Goal: Task Accomplishment & Management: Manage account settings

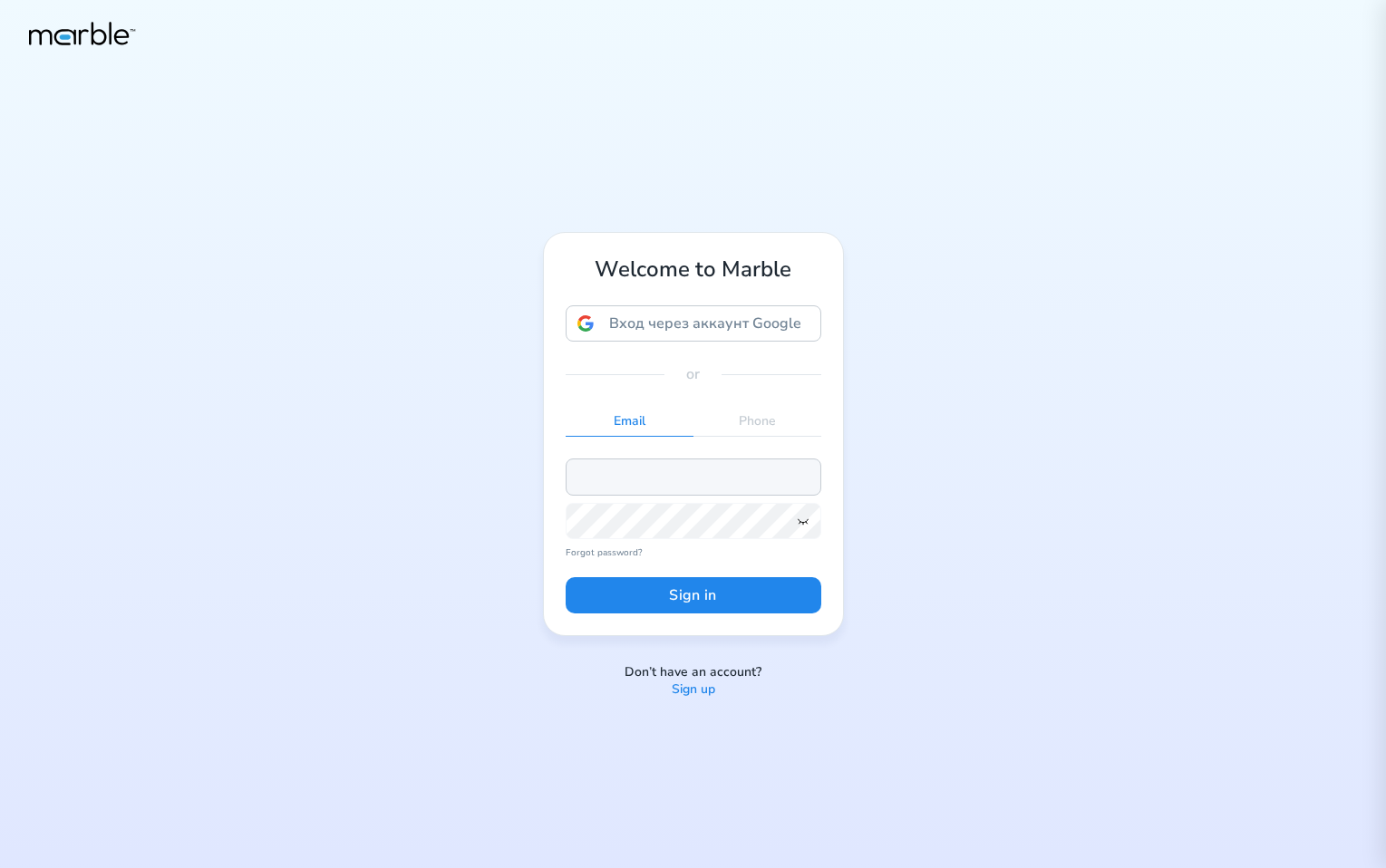
click at [658, 474] on input "email" at bounding box center [693, 476] width 256 height 36
paste input "68beec3fb38388a349d98838"
click at [805, 522] on icon at bounding box center [802, 522] width 10 height 6
click at [754, 609] on button "Sign in" at bounding box center [693, 595] width 256 height 36
click at [774, 480] on input "68beec3fb38388a349d98838" at bounding box center [693, 476] width 256 height 36
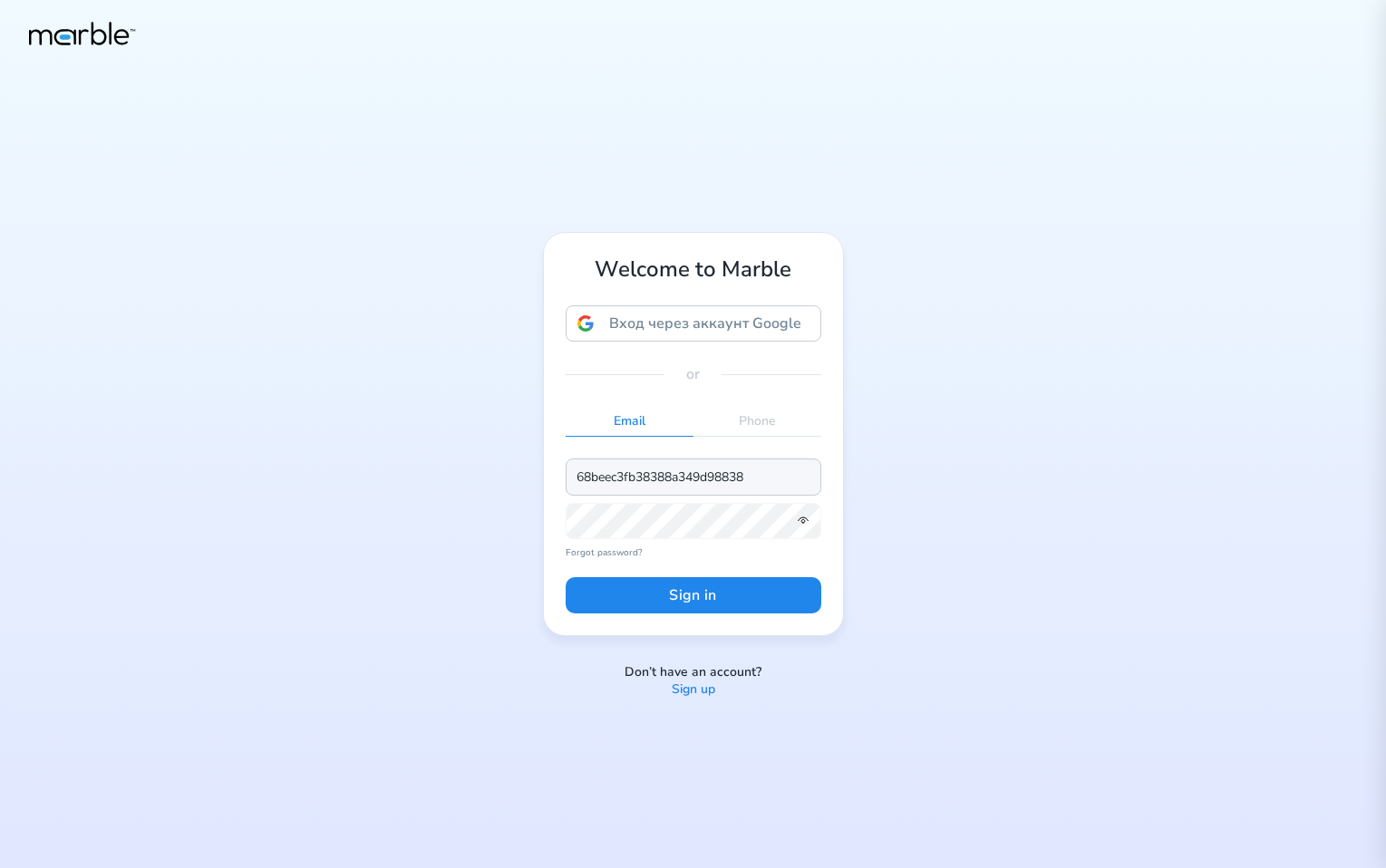
drag, startPoint x: 777, startPoint y: 476, endPoint x: 646, endPoint y: 475, distance: 131.0
click at [646, 475] on input "68beec3fb38388a349d98838" at bounding box center [693, 476] width 256 height 36
type input "6"
paste input "68beec3fb38388a349d98838"
type input "6"
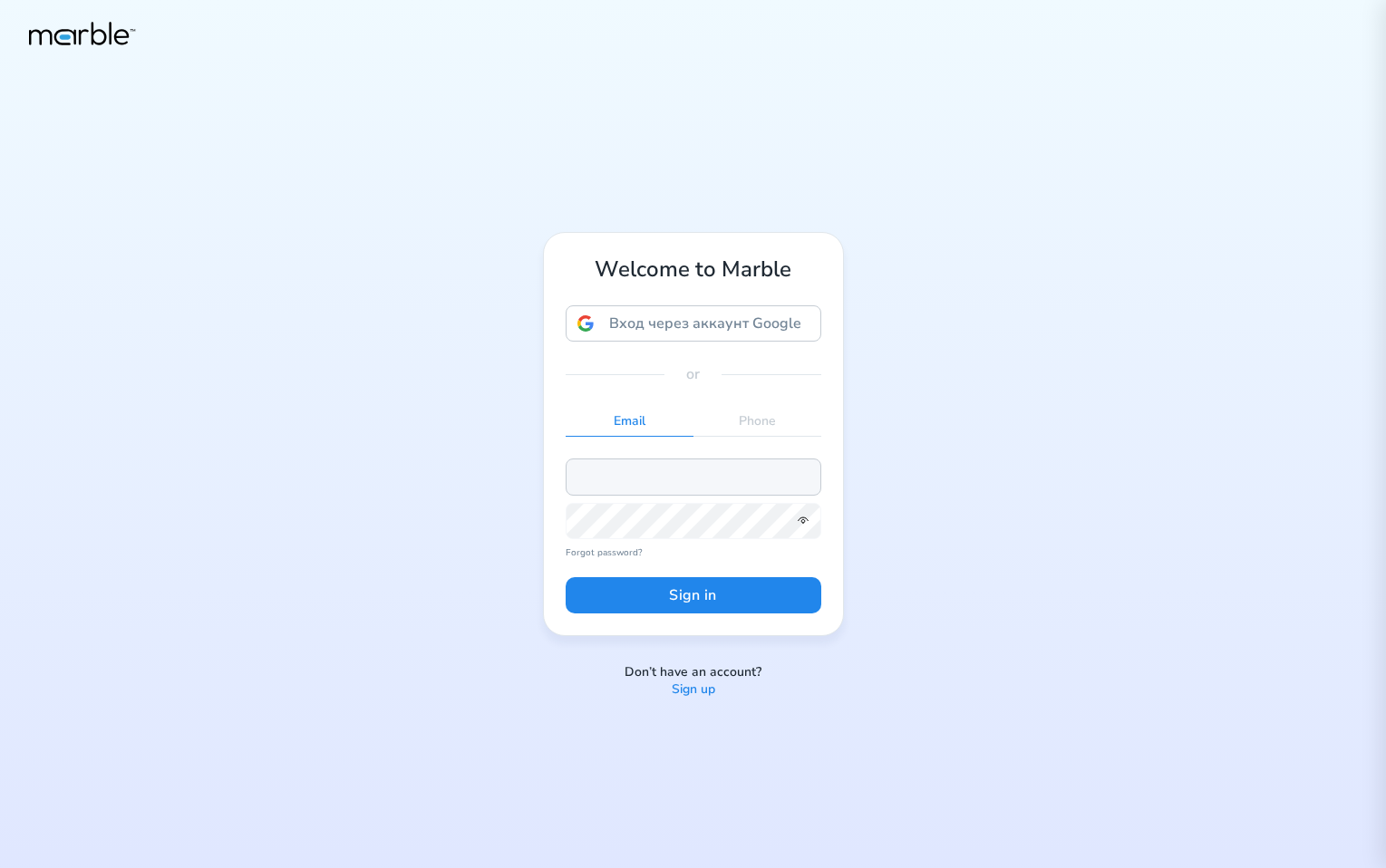
click at [655, 470] on input "email" at bounding box center [693, 476] width 256 height 36
paste input "806219"
type input "806219"
drag, startPoint x: 718, startPoint y: 491, endPoint x: 515, endPoint y: 485, distance: 203.1
click at [515, 485] on div "Welcome to Marble Вход через аккаунт Google Вход через аккаунт Google. Откроетс…" at bounding box center [693, 433] width 362 height 404
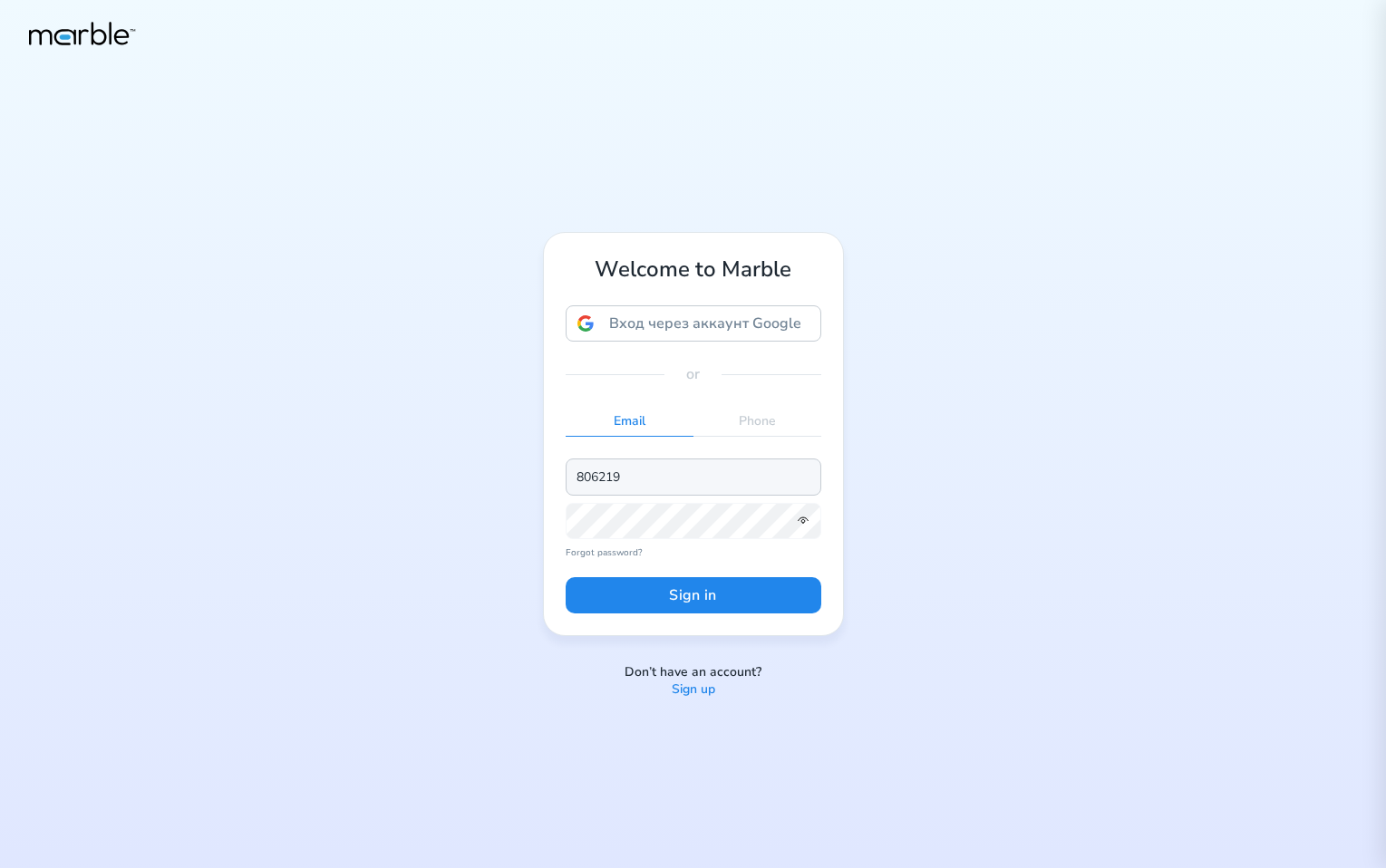
drag, startPoint x: 633, startPoint y: 478, endPoint x: 463, endPoint y: 476, distance: 170.0
click at [463, 476] on div "Welcome to Marble Вход через аккаунт Google Вход через аккаунт Google. Откроетс…" at bounding box center [693, 434] width 1386 height 868
click at [613, 476] on input "email" at bounding box center [693, 476] width 256 height 36
paste input "markouski.u+3475983"
click at [800, 479] on input "markouski.u+3475983" at bounding box center [693, 476] width 256 height 36
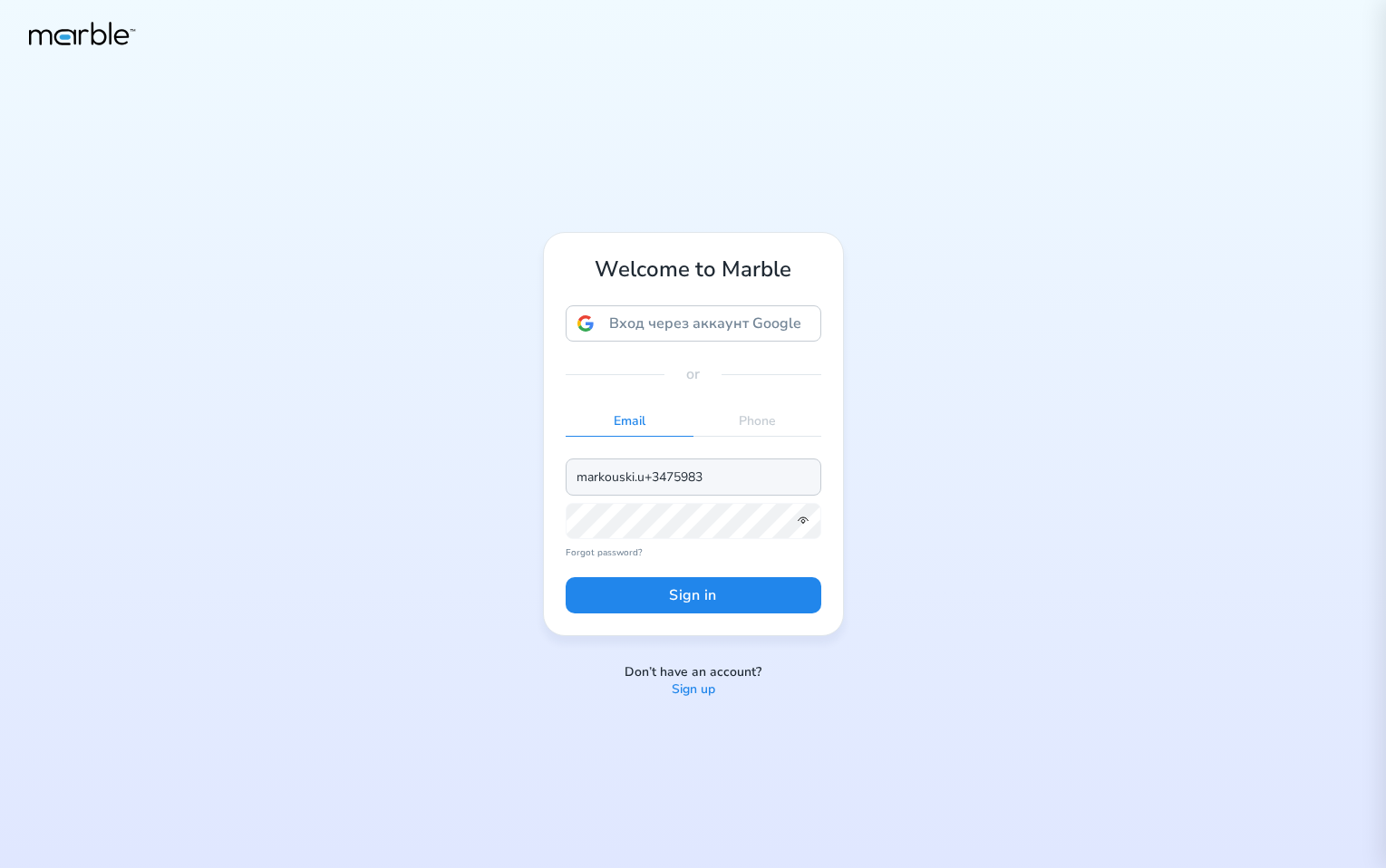
click at [738, 484] on input "markouski.u+3475983" at bounding box center [693, 476] width 256 height 36
type input "markouski.u+3475983475893@gmail.com"
click at [745, 600] on button "Sign in" at bounding box center [693, 595] width 256 height 36
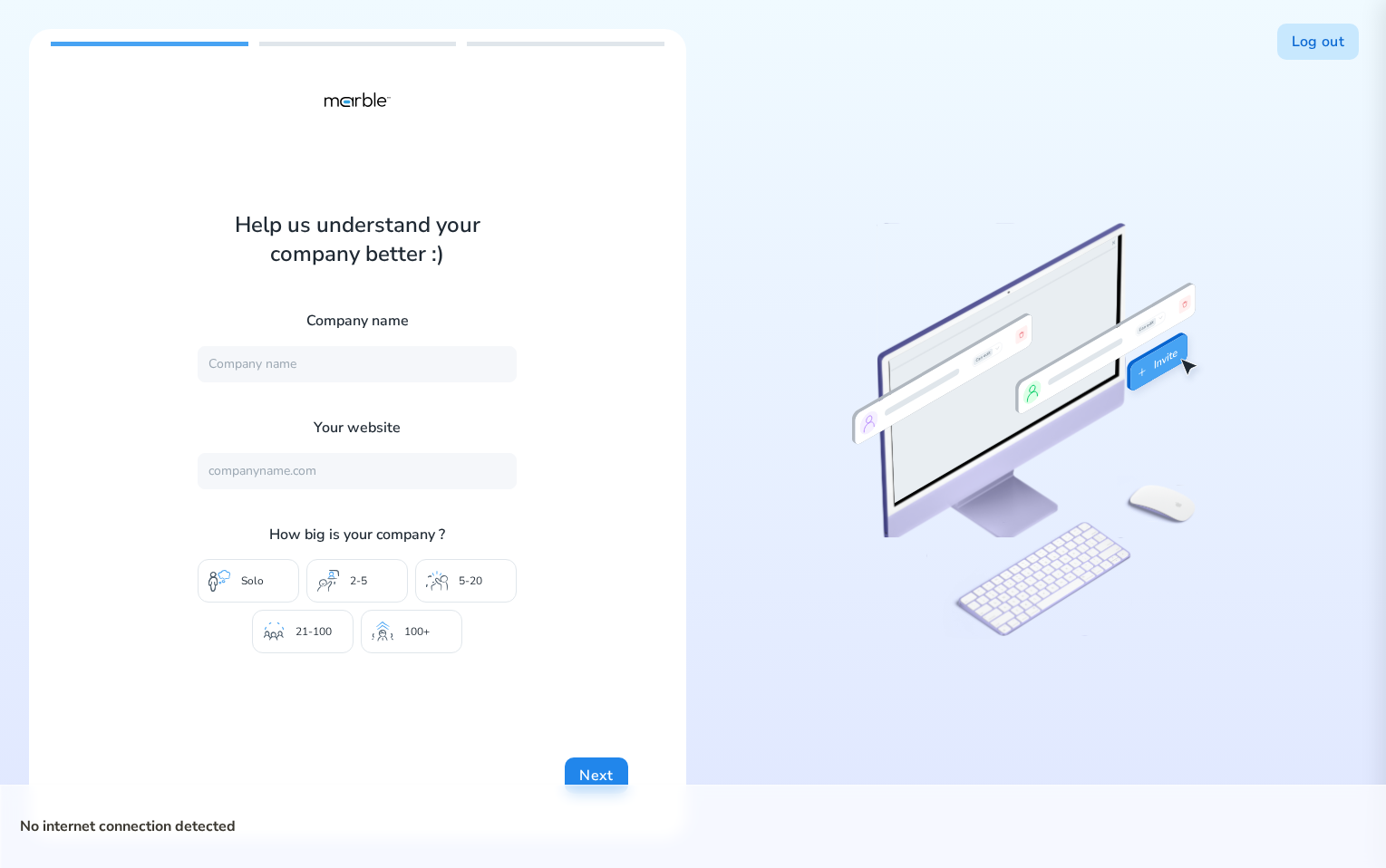
click at [1294, 39] on button "Log out" at bounding box center [1318, 41] width 82 height 36
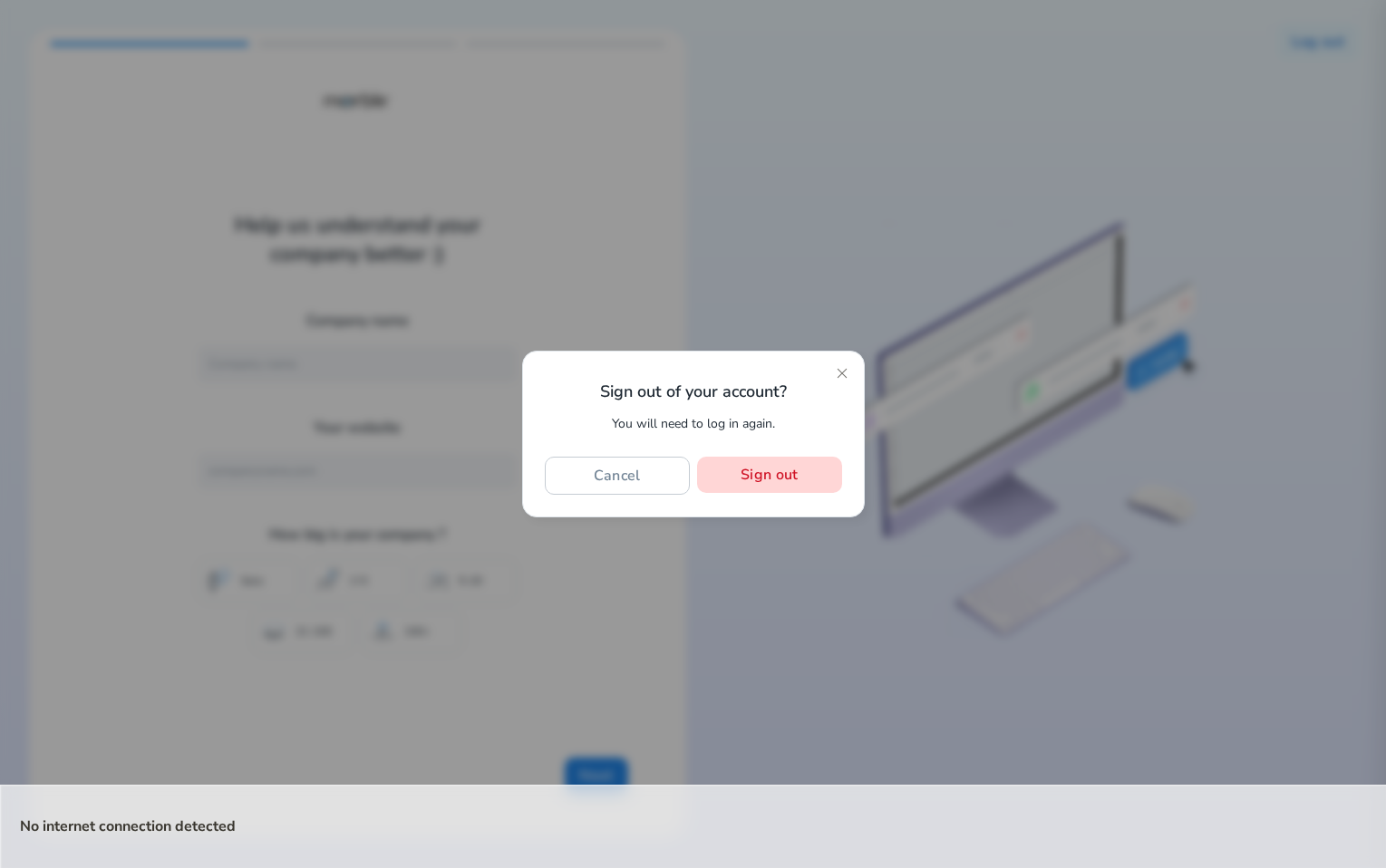
click at [797, 476] on button "Sign out" at bounding box center [769, 474] width 144 height 36
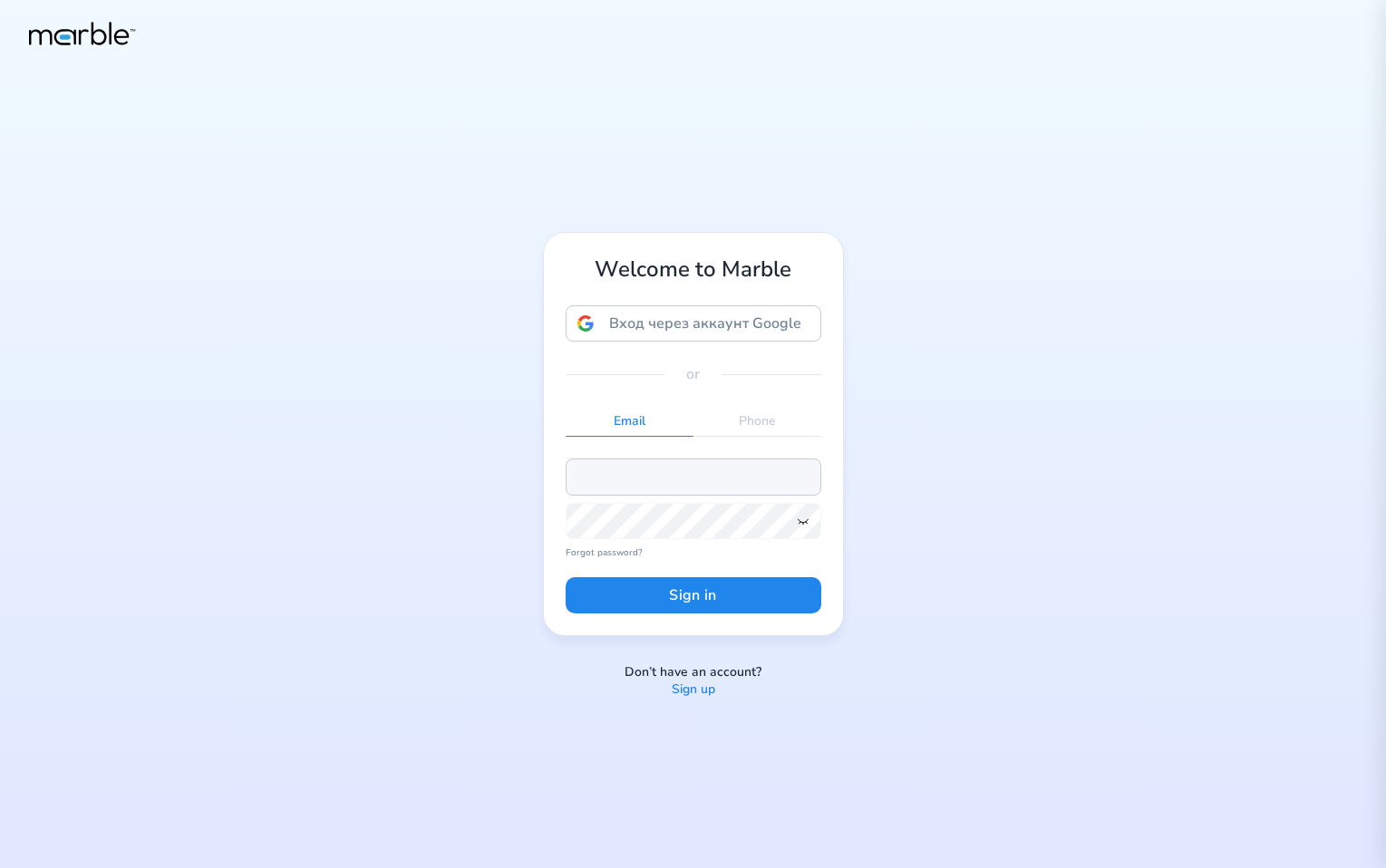
click at [713, 479] on input "email" at bounding box center [693, 476] width 256 height 36
paste input "markouski.u+3475983"
type input "[EMAIL_ADDRESS][DOMAIN_NAME]"
click at [805, 520] on icon at bounding box center [802, 522] width 10 height 6
click at [752, 588] on button "Sign in" at bounding box center [693, 595] width 256 height 36
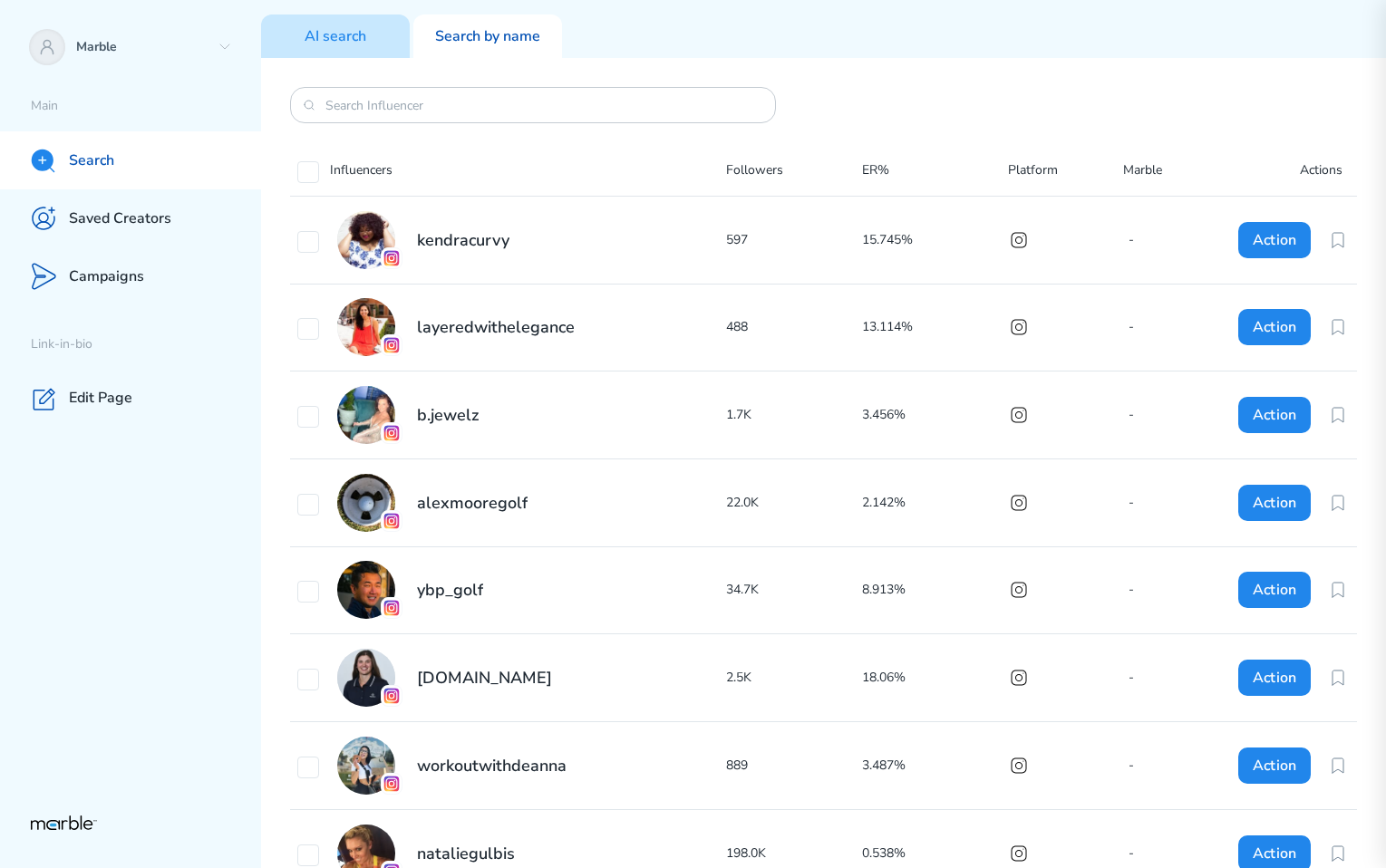
click at [386, 49] on div "AI search" at bounding box center [336, 36] width 149 height 43
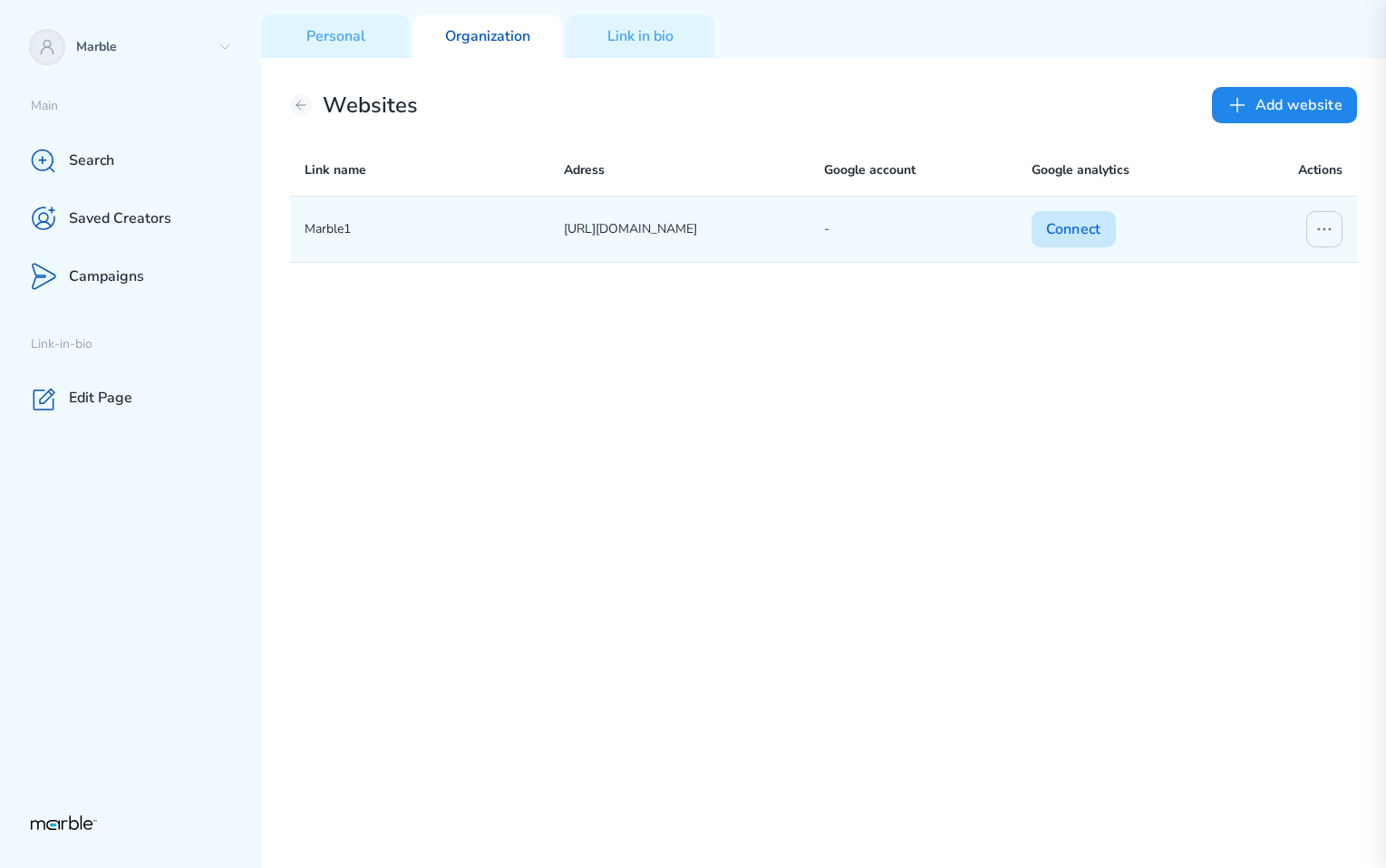
click at [1077, 218] on button "Connect" at bounding box center [1074, 229] width 85 height 36
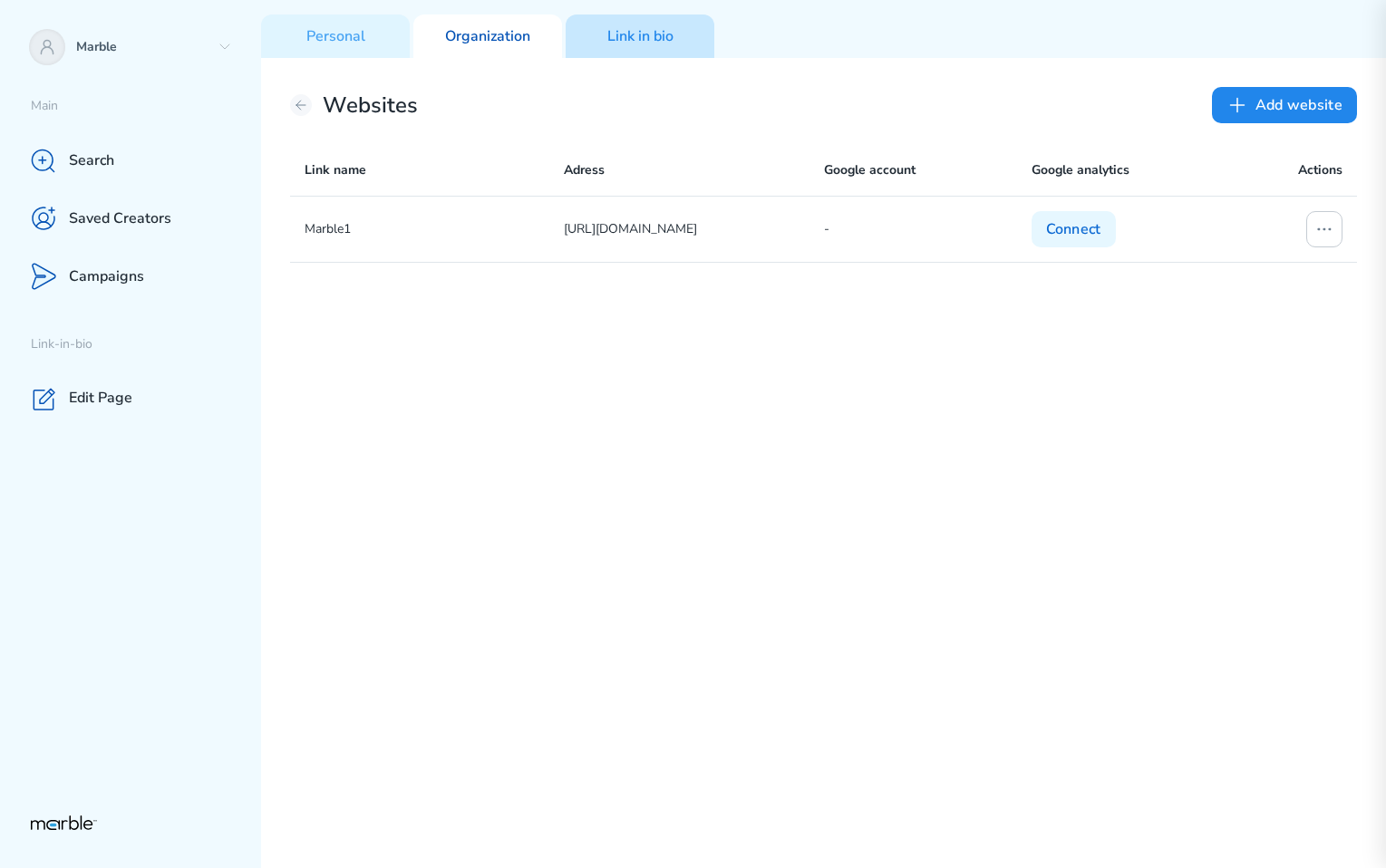
click at [628, 37] on p "Link in bio" at bounding box center [640, 37] width 66 height 19
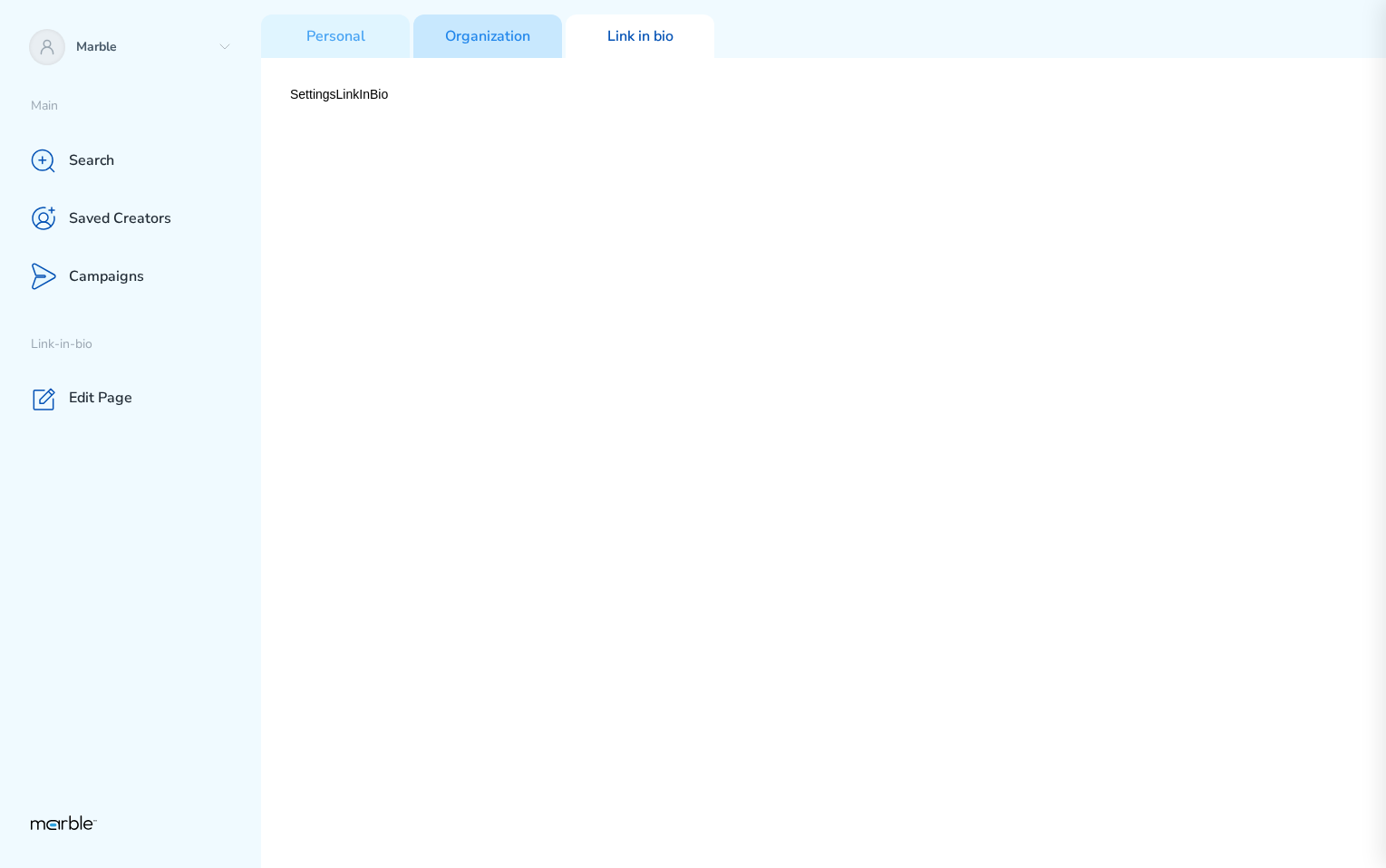
click at [483, 35] on p "Organization" at bounding box center [487, 37] width 86 height 19
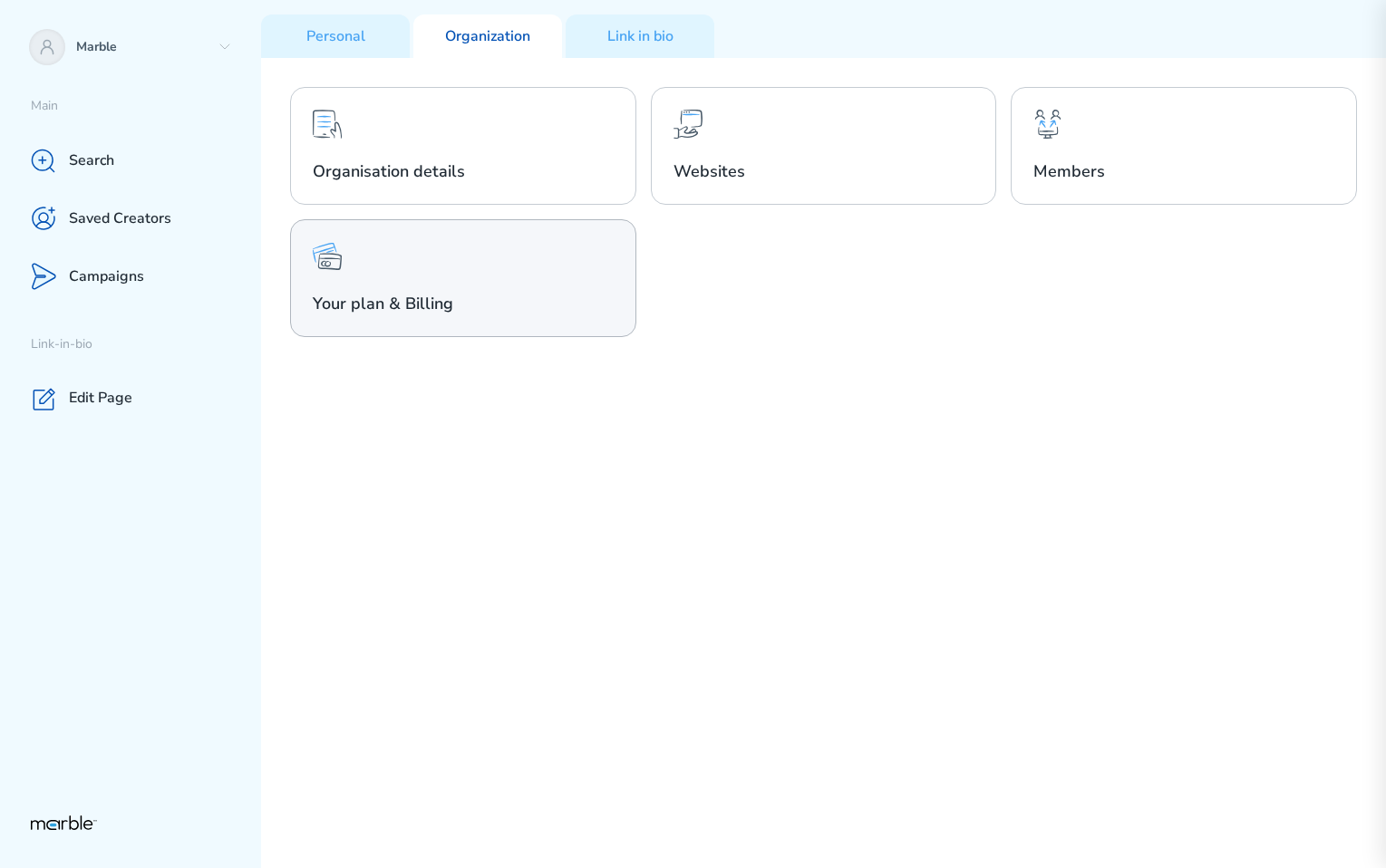
click at [579, 265] on div "Your plan & Billing" at bounding box center [463, 279] width 347 height 118
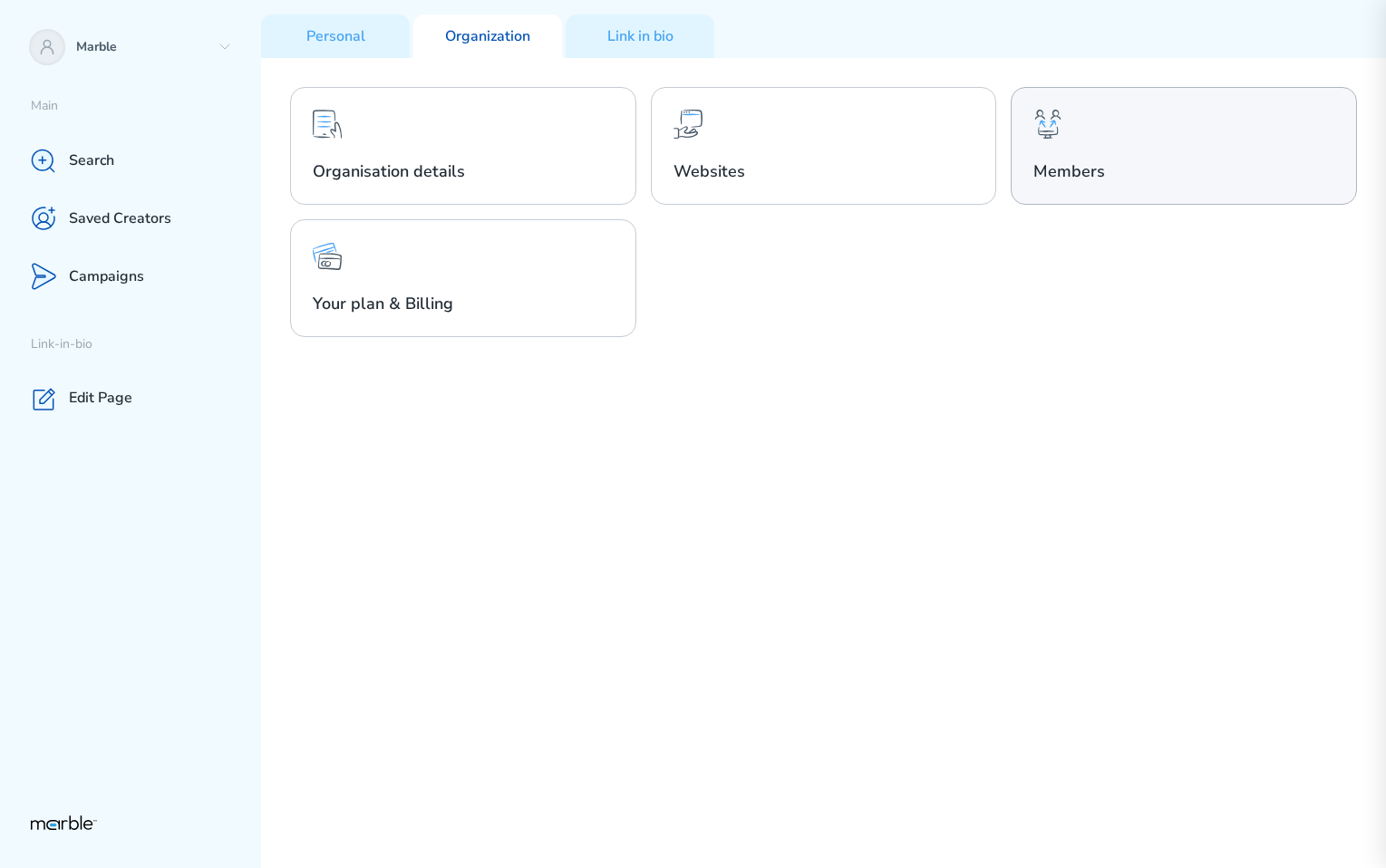
click at [1125, 128] on div "Members" at bounding box center [1184, 146] width 347 height 118
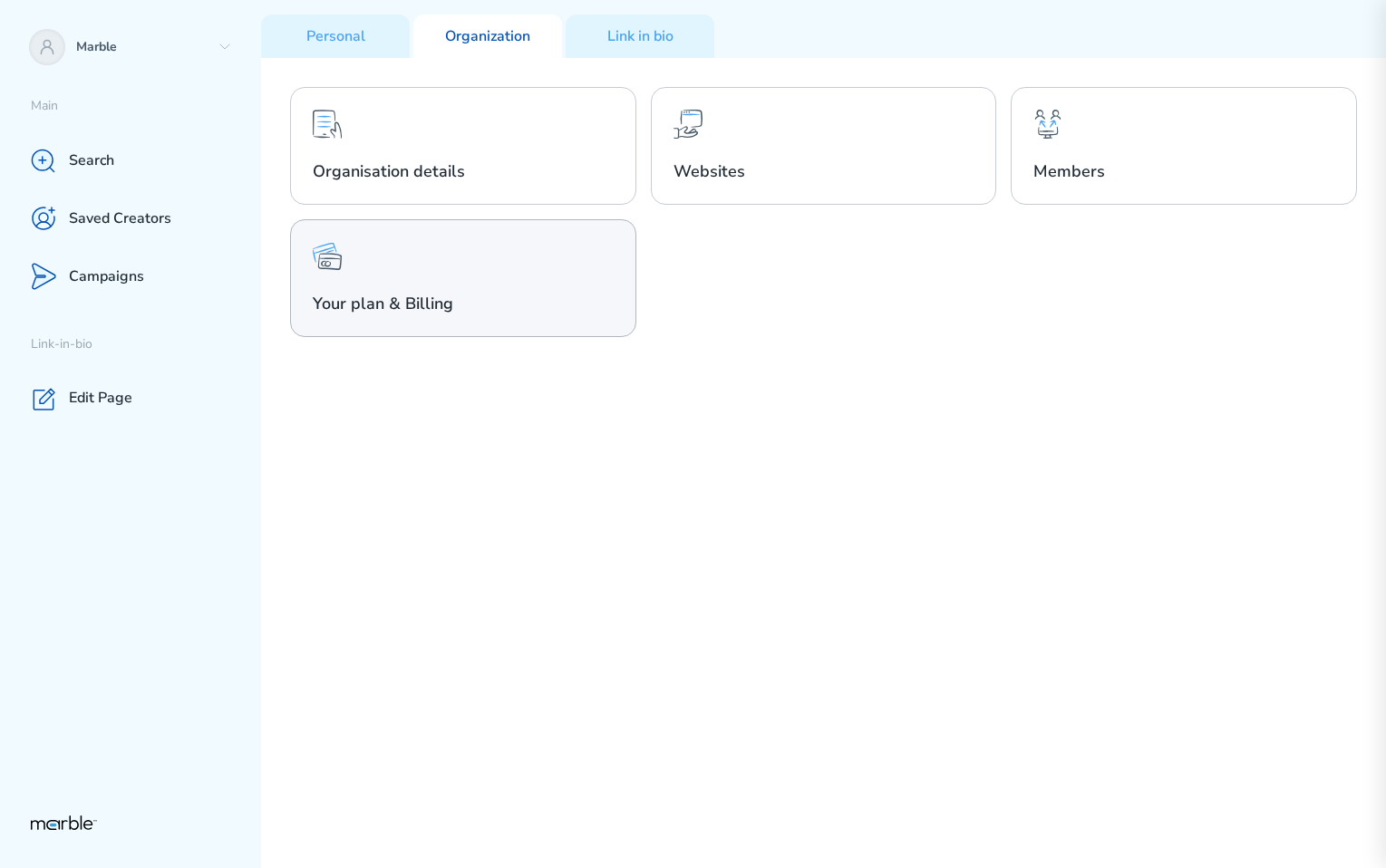
click at [542, 286] on div "Your plan & Billing" at bounding box center [463, 279] width 347 height 118
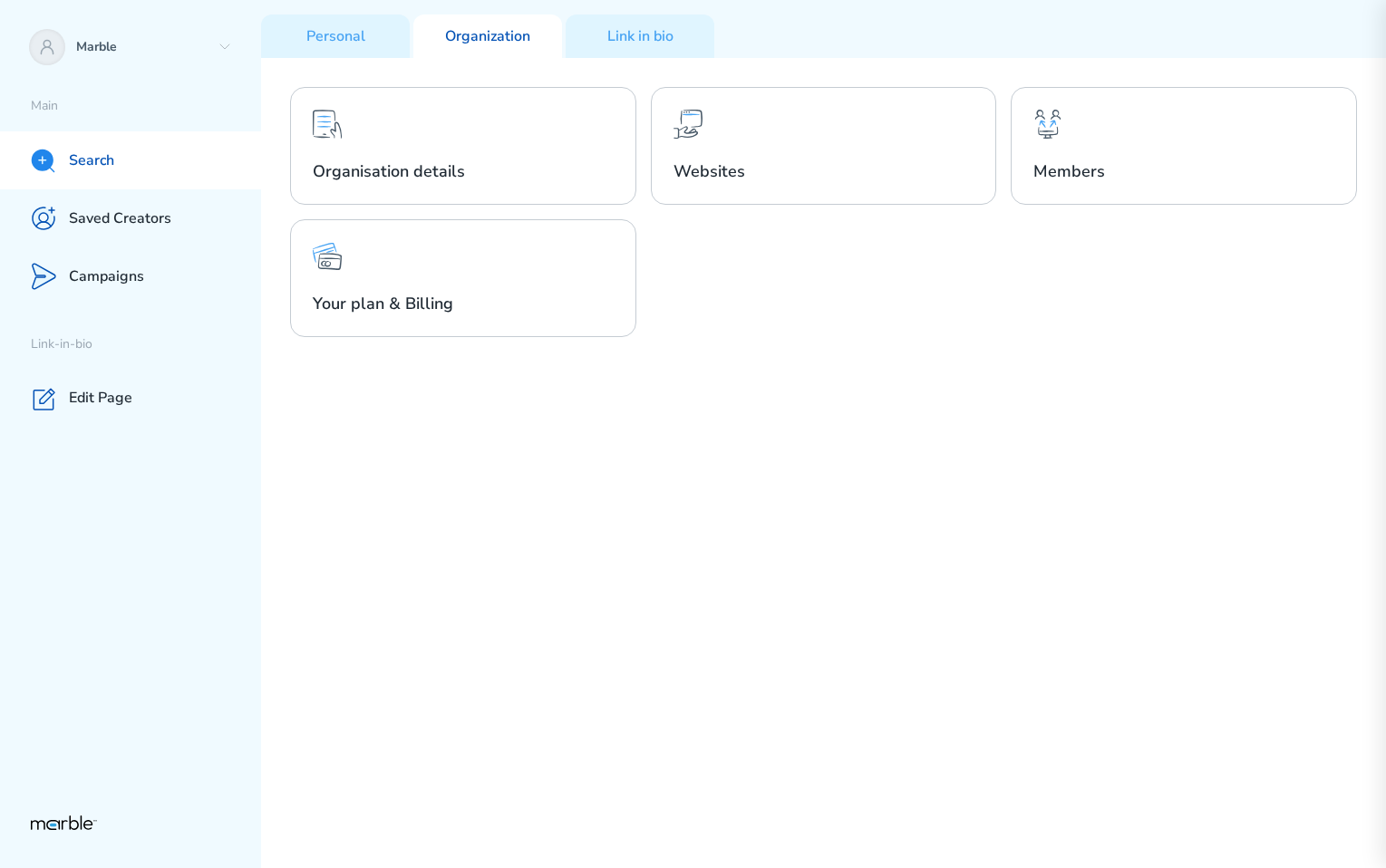
click at [122, 160] on div "Search" at bounding box center [131, 160] width 261 height 58
